Goal: Information Seeking & Learning: Learn about a topic

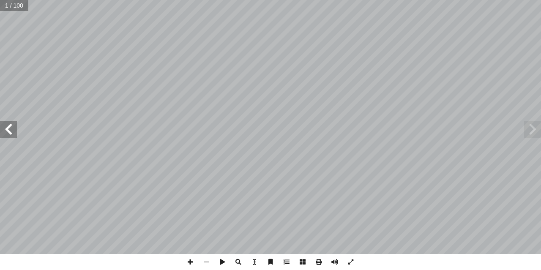
click at [11, 0] on input "text" at bounding box center [14, 5] width 28 height 11
type input "*"
click at [6, 9] on input "text" at bounding box center [16, 5] width 33 height 11
type input "**"
click at [15, 133] on span at bounding box center [8, 129] width 17 height 17
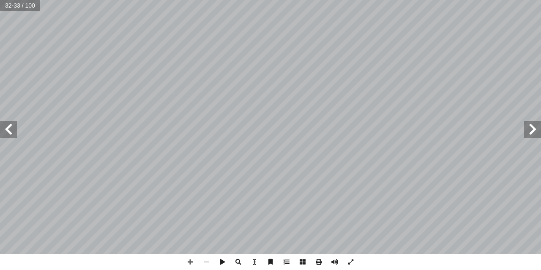
click at [5, 126] on span at bounding box center [8, 129] width 17 height 17
click at [193, 260] on span at bounding box center [190, 262] width 16 height 16
click at [5, 129] on span at bounding box center [8, 129] width 17 height 17
